Goal: Information Seeking & Learning: Find specific fact

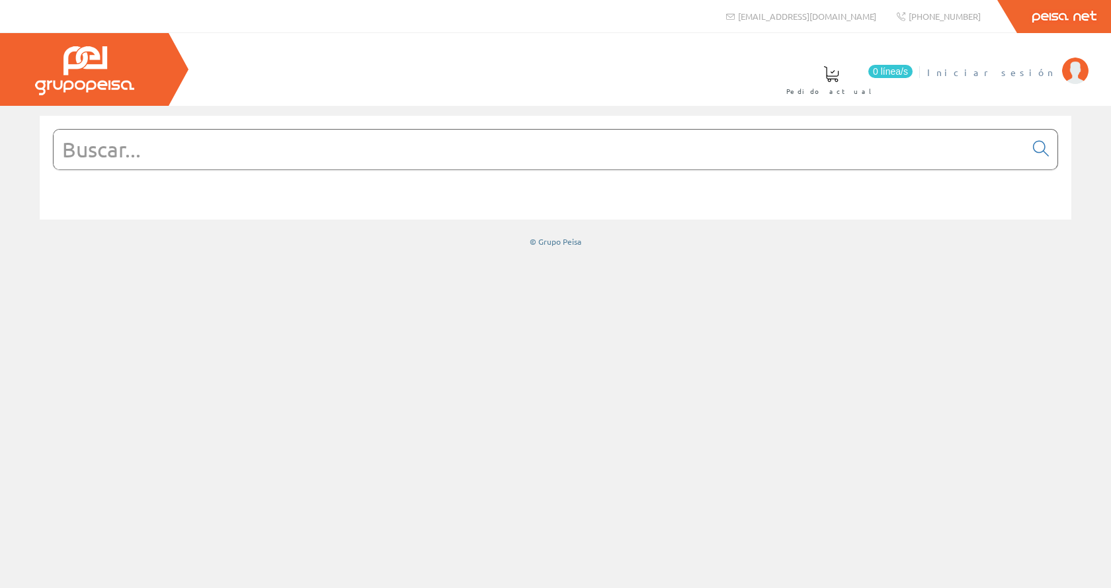
click at [1064, 70] on img at bounding box center [1075, 71] width 26 height 26
click at [278, 157] on input "text" at bounding box center [539, 150] width 971 height 40
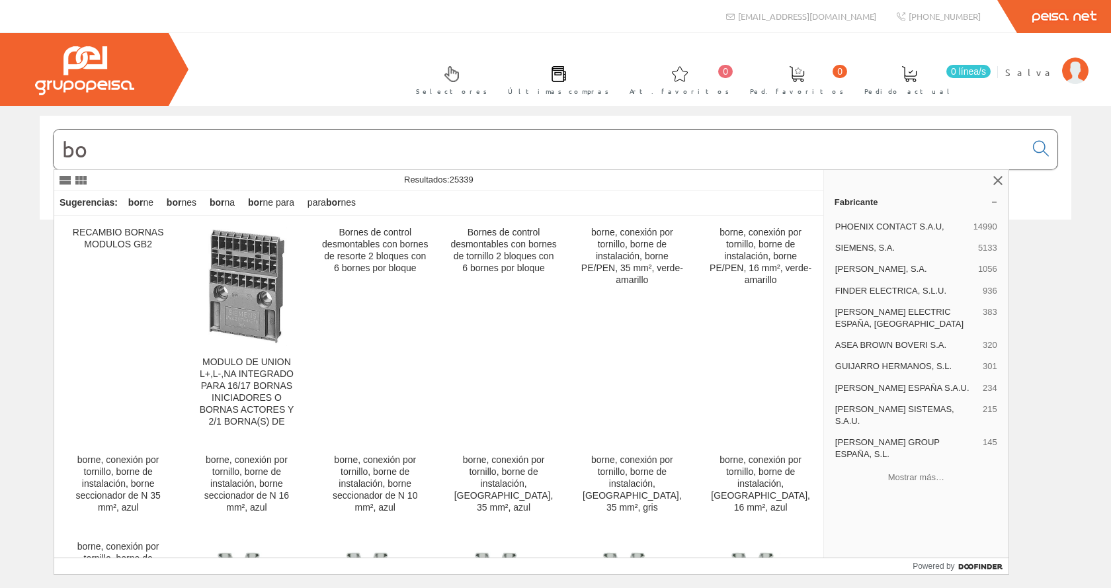
type input "b"
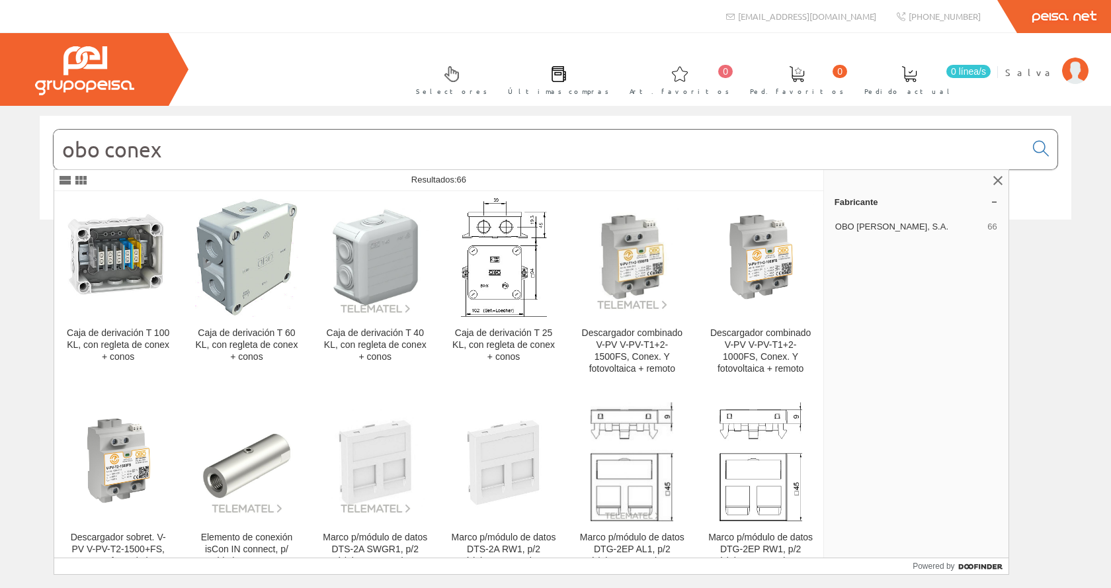
scroll to position [250, 0]
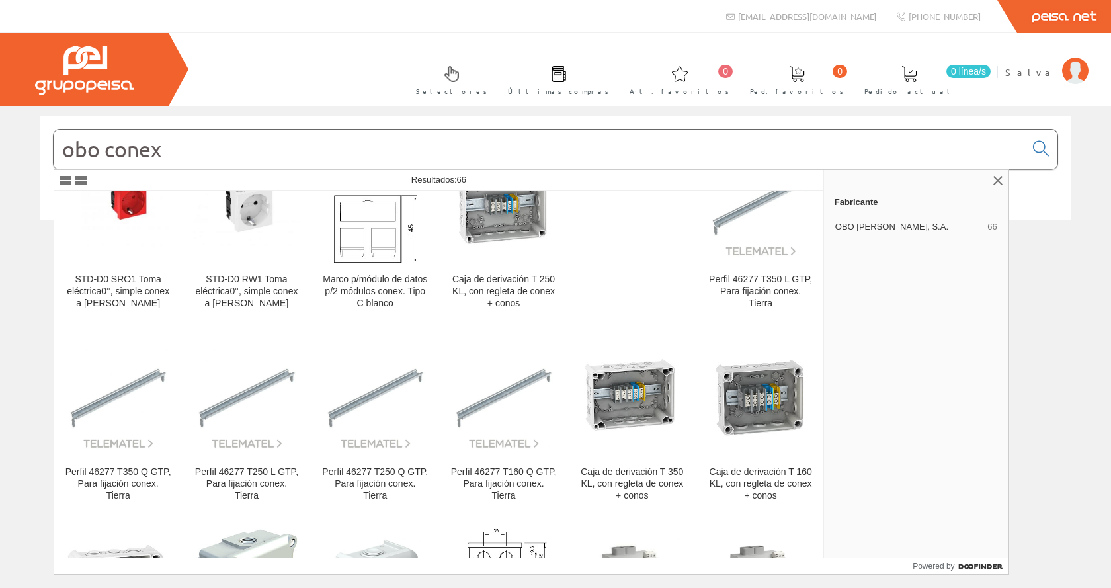
click at [202, 151] on input "obo conex" at bounding box center [539, 150] width 971 height 40
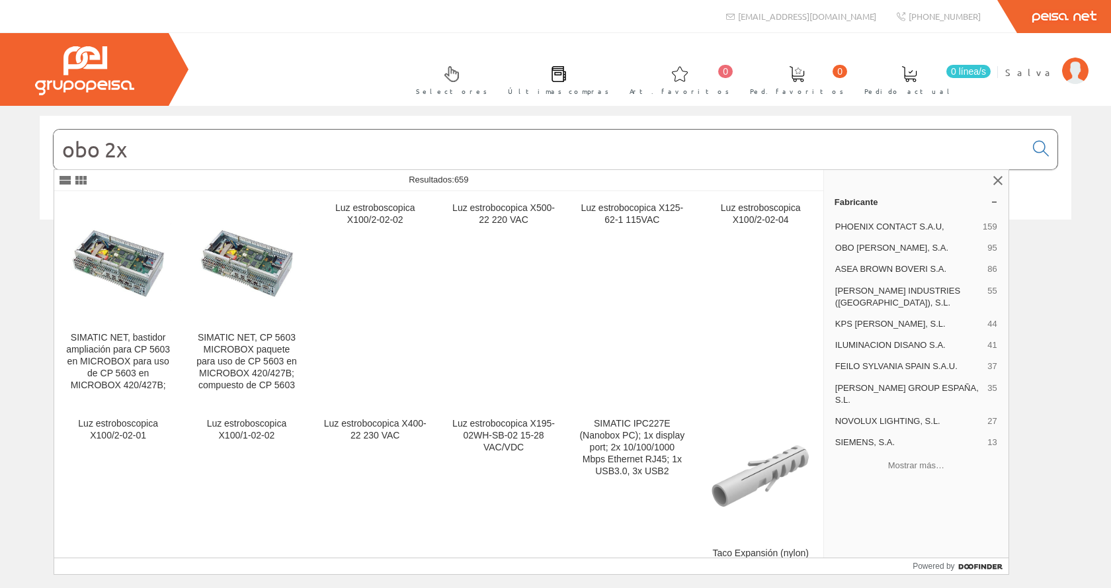
drag, startPoint x: 130, startPoint y: 148, endPoint x: 106, endPoint y: 155, distance: 24.1
click at [106, 155] on input "obo 2x" at bounding box center [539, 150] width 971 height 40
type input "obo 2x"
click at [878, 250] on span "OBO [PERSON_NAME], S.A." at bounding box center [908, 248] width 147 height 12
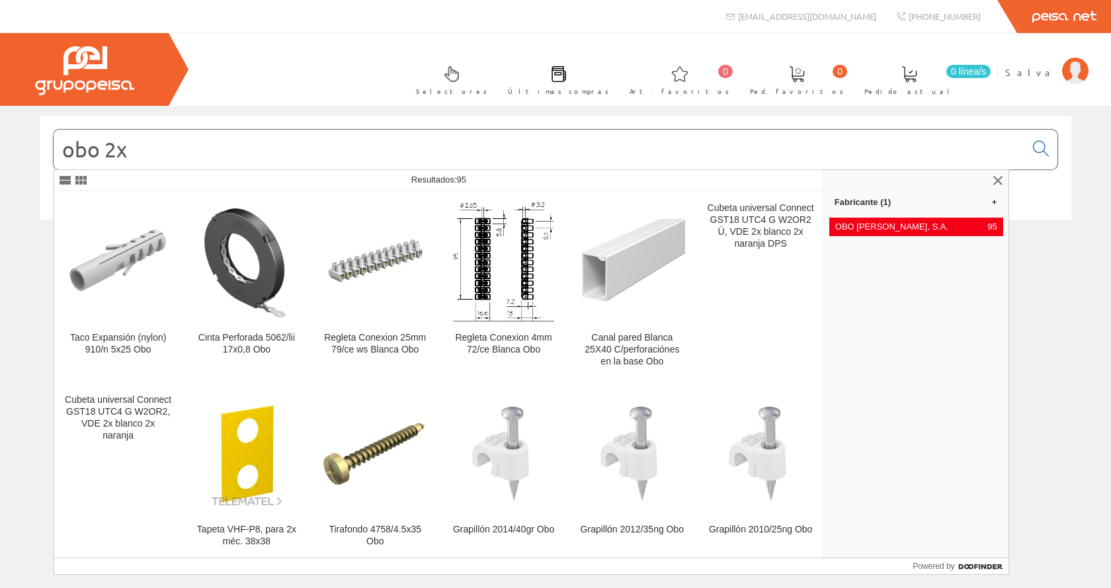
drag, startPoint x: 156, startPoint y: 147, endPoint x: 30, endPoint y: 145, distance: 125.6
click at [30, 145] on div "obo 2x" at bounding box center [555, 176] width 1051 height 120
